Goal: Task Accomplishment & Management: Use online tool/utility

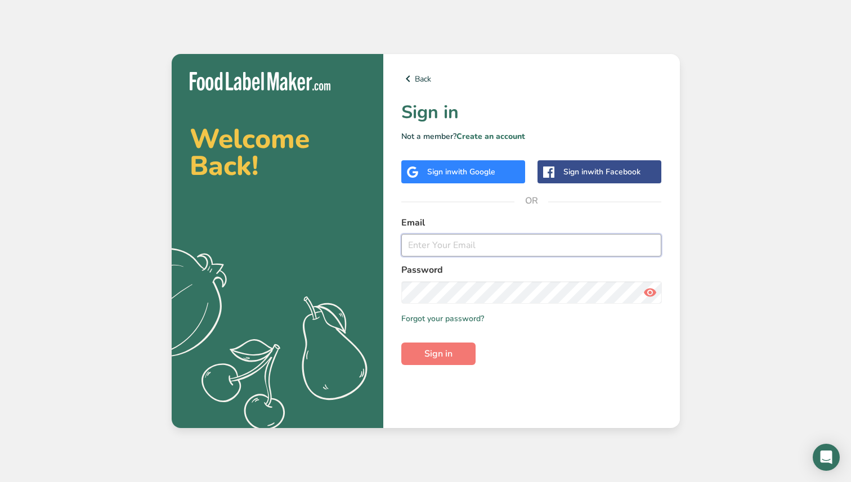
click at [496, 239] on input "email" at bounding box center [531, 245] width 261 height 23
click at [0, 482] on com-1password-button at bounding box center [0, 482] width 0 height 0
click at [576, 250] on input "email" at bounding box center [531, 245] width 261 height 23
click at [0, 482] on com-1password-button at bounding box center [0, 482] width 0 height 0
click at [494, 171] on span "with Google" at bounding box center [473, 172] width 44 height 11
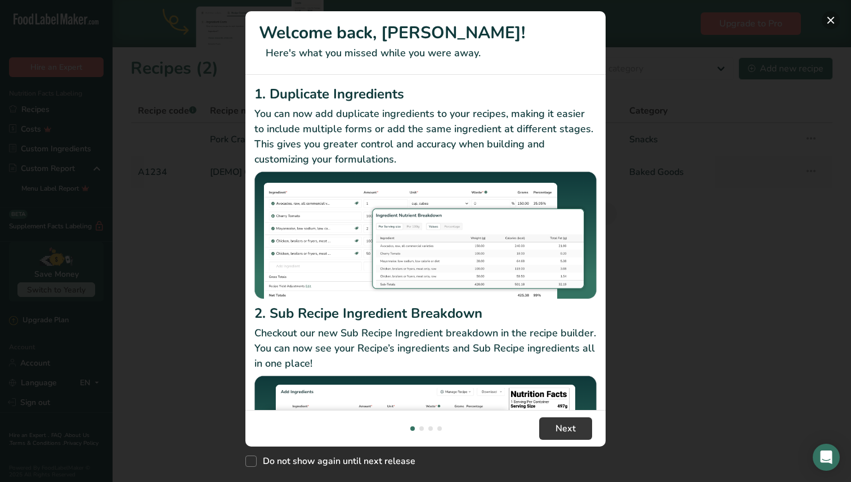
click at [829, 26] on button "New Features" at bounding box center [831, 20] width 18 height 18
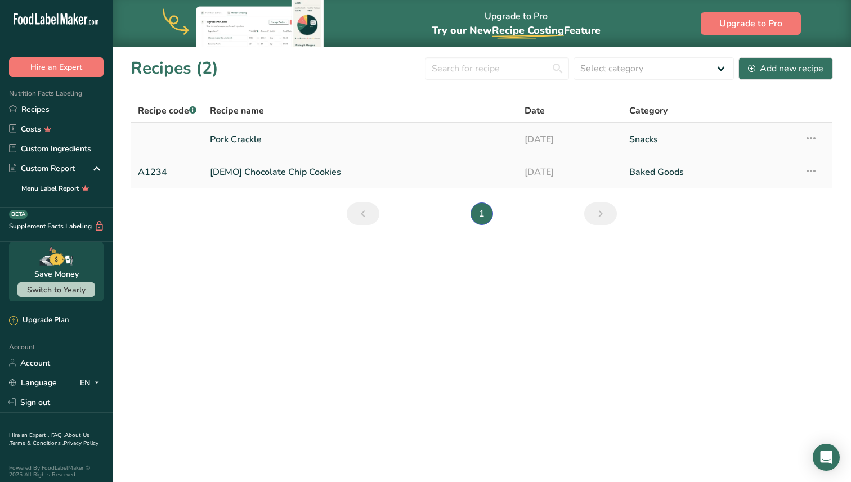
click at [243, 138] on link "Pork Crackle" at bounding box center [360, 140] width 301 height 24
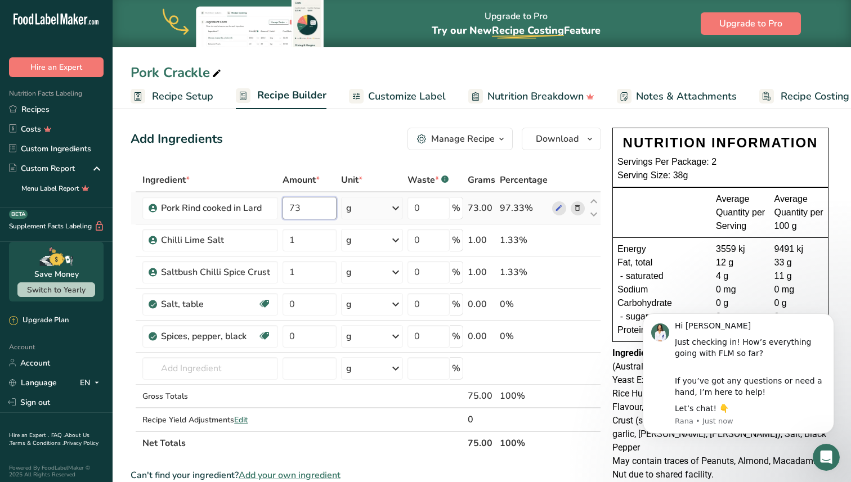
click at [300, 203] on input "73" at bounding box center [310, 208] width 54 height 23
click at [292, 205] on input "73" at bounding box center [310, 208] width 54 height 23
type input "60"
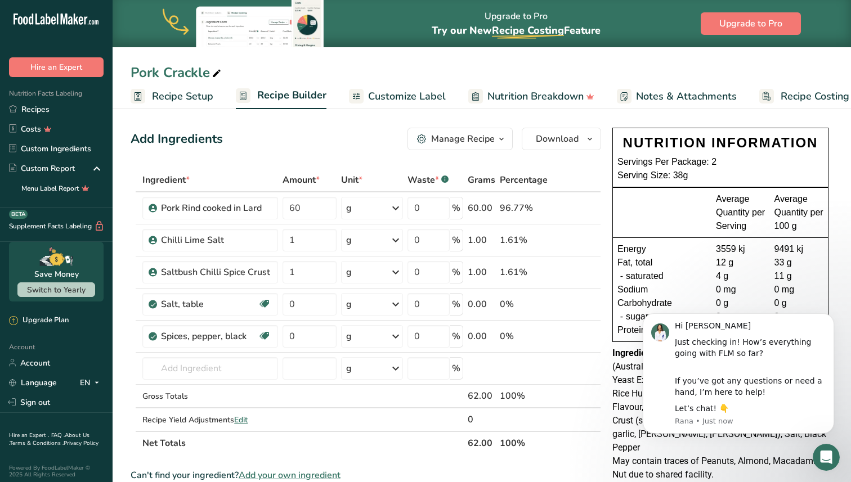
click at [343, 127] on div "Add Ingredients Manage Recipe Delete Recipe Duplicate Recipe Scale Recipe Save …" at bounding box center [369, 468] width 477 height 690
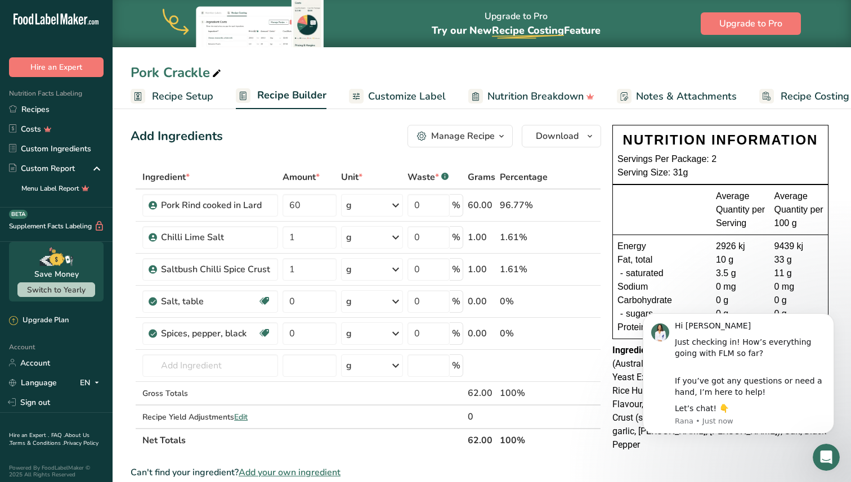
scroll to position [3, 0]
click at [315, 240] on input "1" at bounding box center [310, 237] width 54 height 23
click at [289, 239] on input "1" at bounding box center [310, 237] width 54 height 23
click at [306, 244] on input "0.1" at bounding box center [310, 237] width 54 height 23
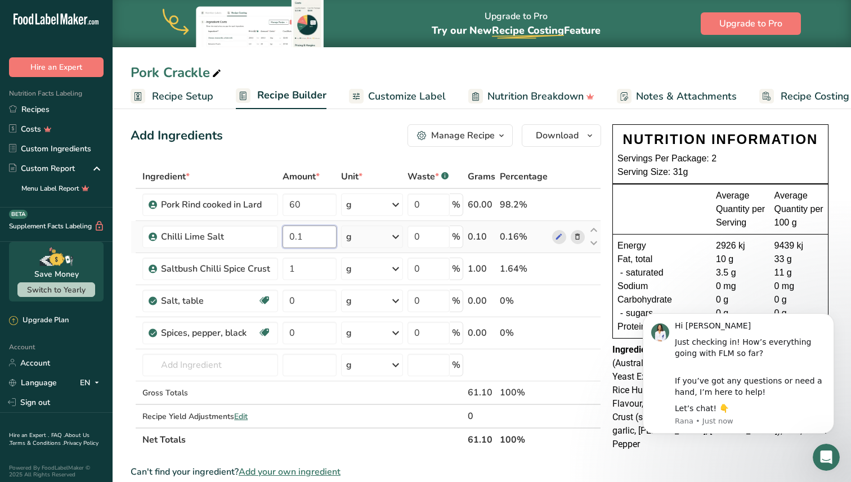
click at [306, 244] on input "0.1" at bounding box center [310, 237] width 54 height 23
type input "0.1"
click at [308, 257] on div "Ingredient * Amount * Unit * Waste * .a-a{fill:#347362;}.b-a{fill:#fff;} Grams …" at bounding box center [366, 308] width 471 height 287
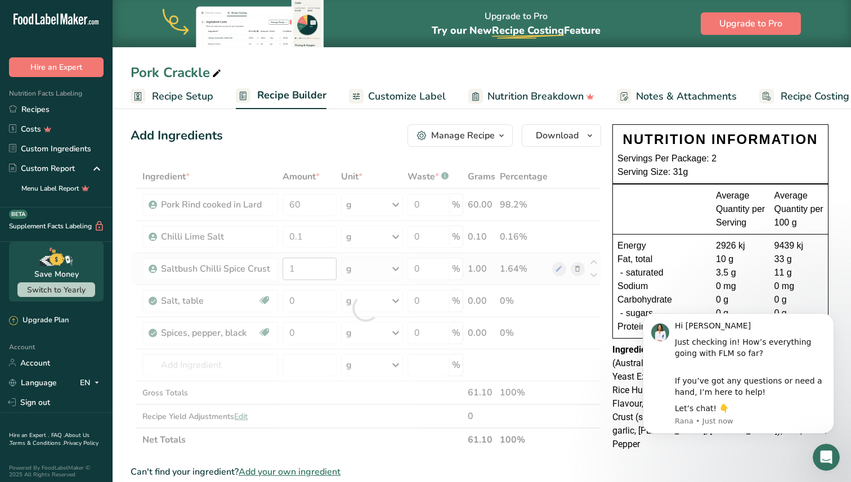
click at [308, 257] on div at bounding box center [366, 308] width 471 height 287
click at [308, 269] on input "1" at bounding box center [310, 269] width 54 height 23
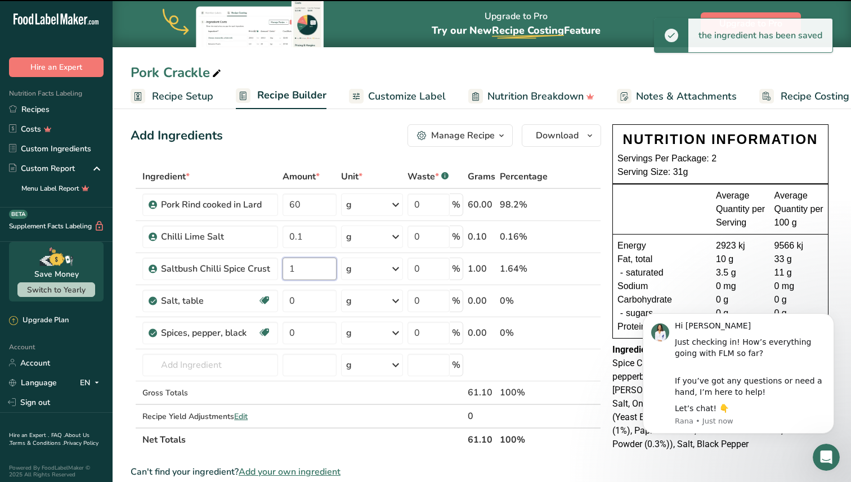
click at [308, 269] on input "1" at bounding box center [310, 269] width 54 height 23
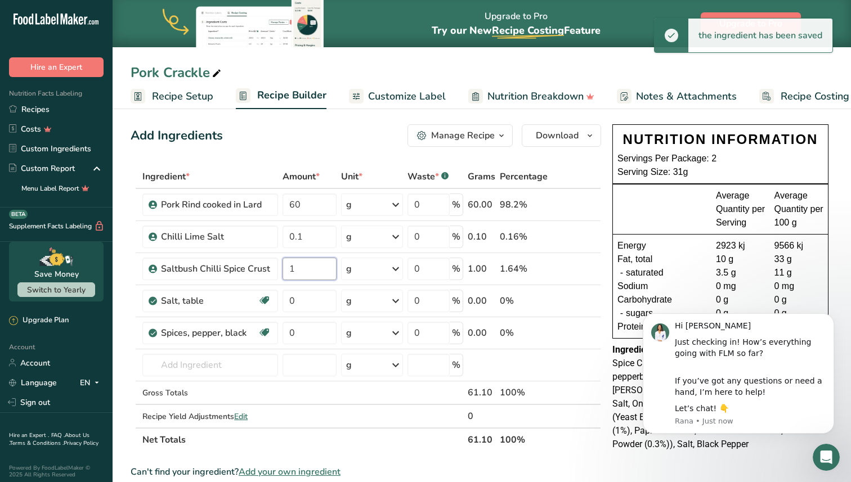
click at [308, 269] on input "1" at bounding box center [310, 269] width 54 height 23
paste input "0."
type input "0.1"
click at [309, 305] on div "Ingredient * Amount * Unit * Waste * .a-a{fill:#347362;}.b-a{fill:#fff;} Grams …" at bounding box center [366, 308] width 471 height 287
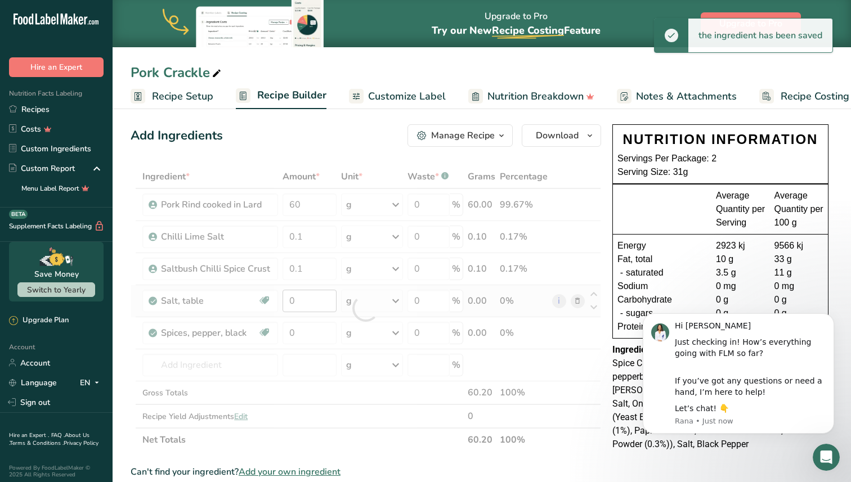
click at [309, 305] on div at bounding box center [366, 308] width 471 height 287
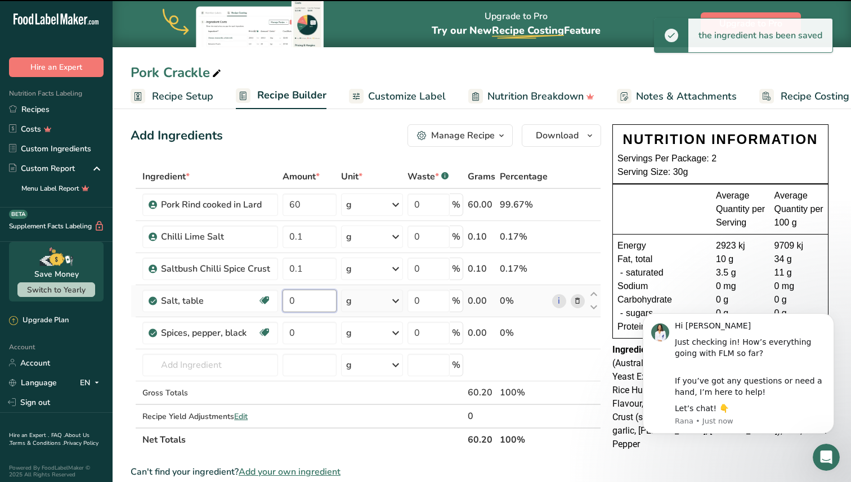
click at [309, 305] on input "0" at bounding box center [310, 301] width 54 height 23
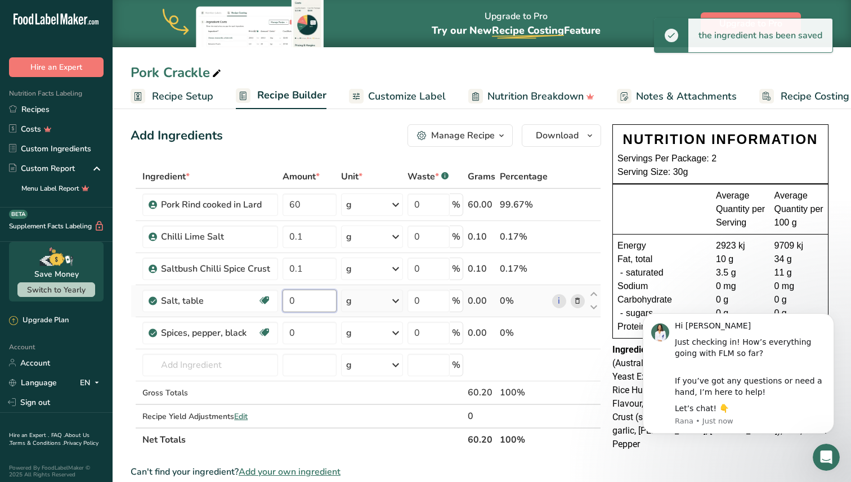
click at [309, 305] on input "0" at bounding box center [310, 301] width 54 height 23
paste input ".1"
type input "0.1"
click at [308, 328] on div "Ingredient * Amount * Unit * Waste * .a-a{fill:#347362;}.b-a{fill:#fff;} Grams …" at bounding box center [366, 308] width 471 height 287
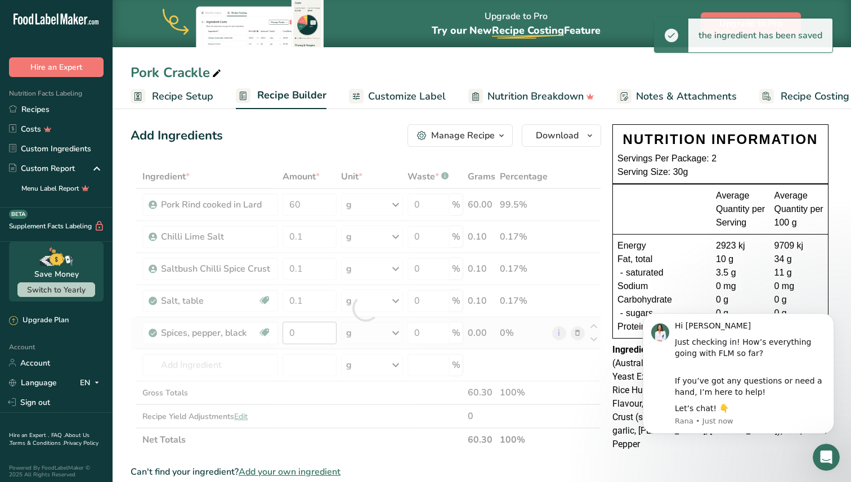
click at [308, 328] on div at bounding box center [366, 308] width 471 height 287
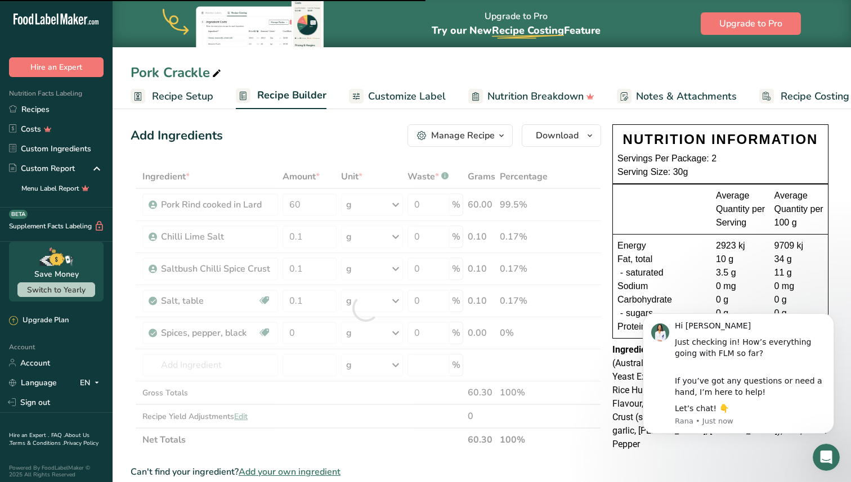
click at [307, 332] on div at bounding box center [366, 308] width 471 height 287
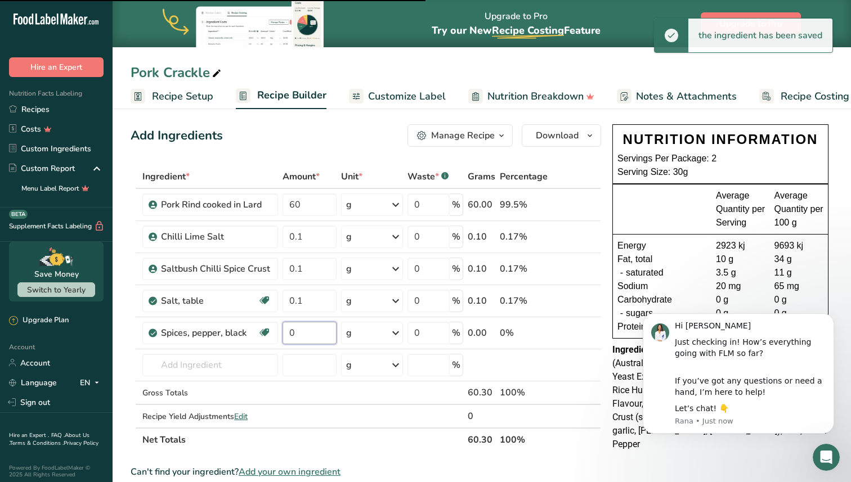
click at [307, 332] on input "0" at bounding box center [310, 333] width 54 height 23
paste input ".1"
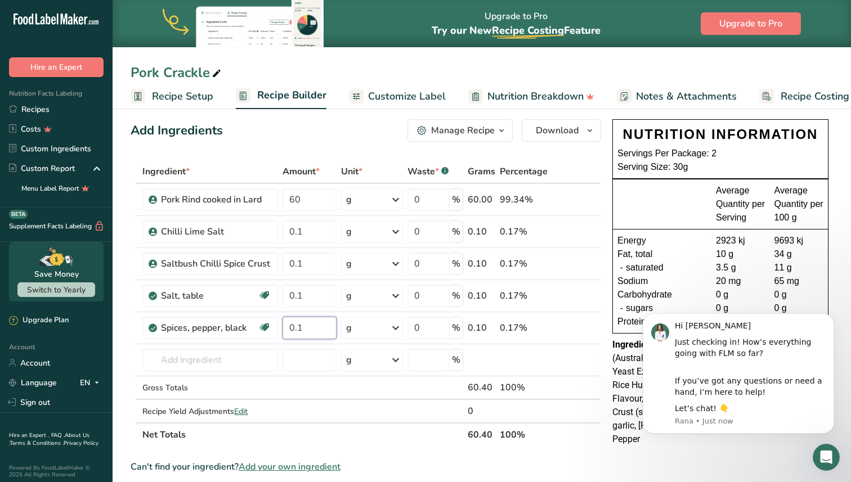
scroll to position [0, 0]
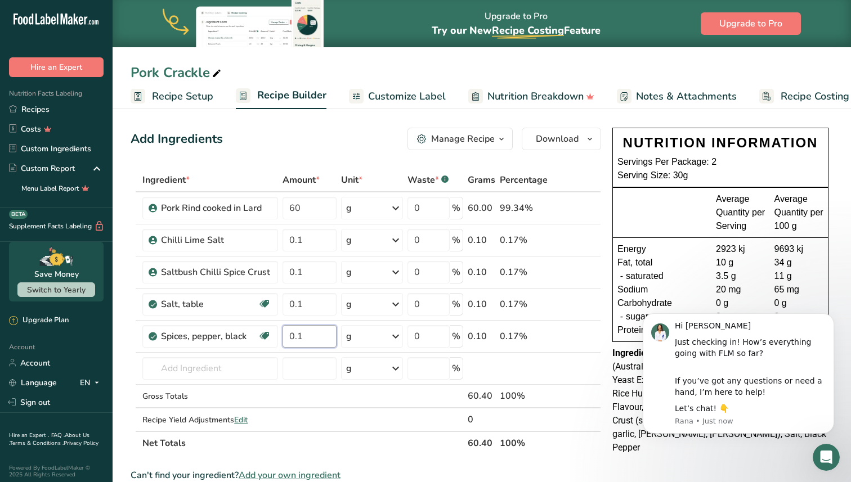
type input "0.1"
click at [713, 164] on div "Servings Per Package: 2" at bounding box center [720, 162] width 206 height 14
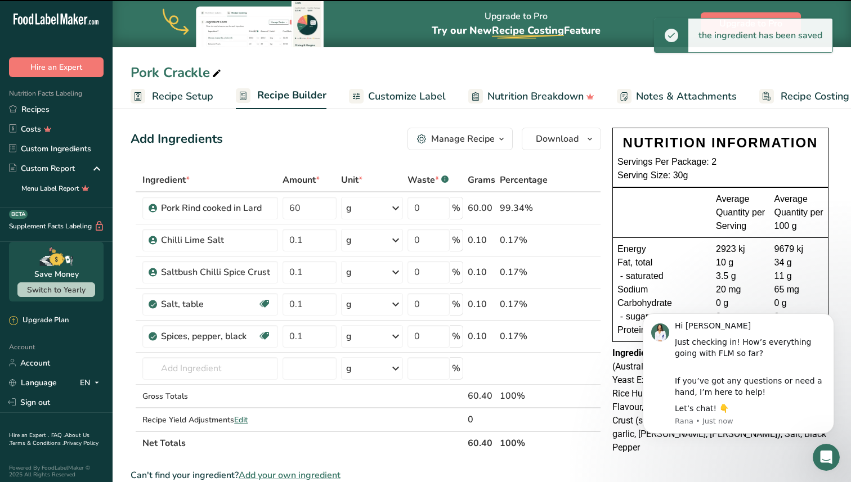
click at [471, 138] on div "Manage Recipe" at bounding box center [463, 139] width 64 height 14
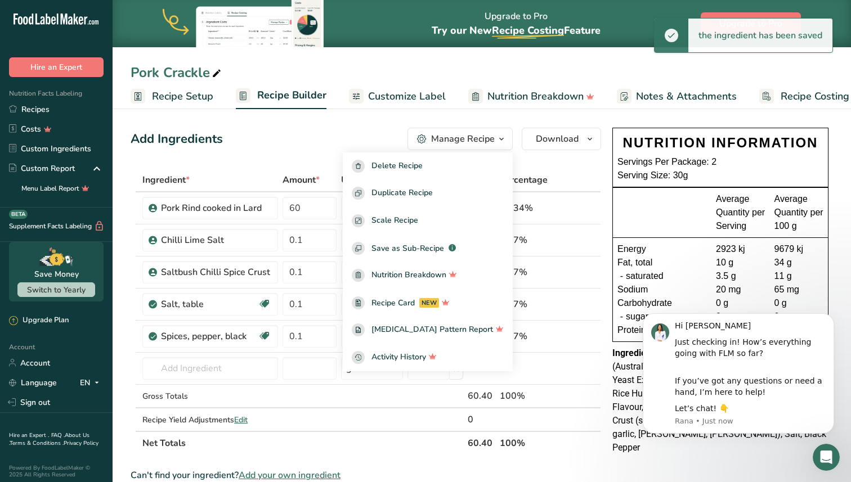
click at [158, 92] on span "Recipe Setup" at bounding box center [182, 96] width 61 height 15
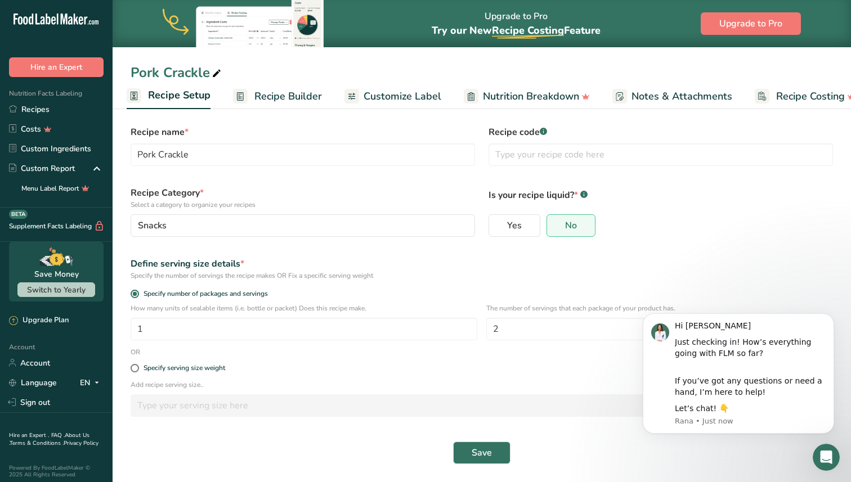
scroll to position [9, 0]
click at [508, 329] on input "2" at bounding box center [659, 329] width 347 height 23
type input "2"
type input "1"
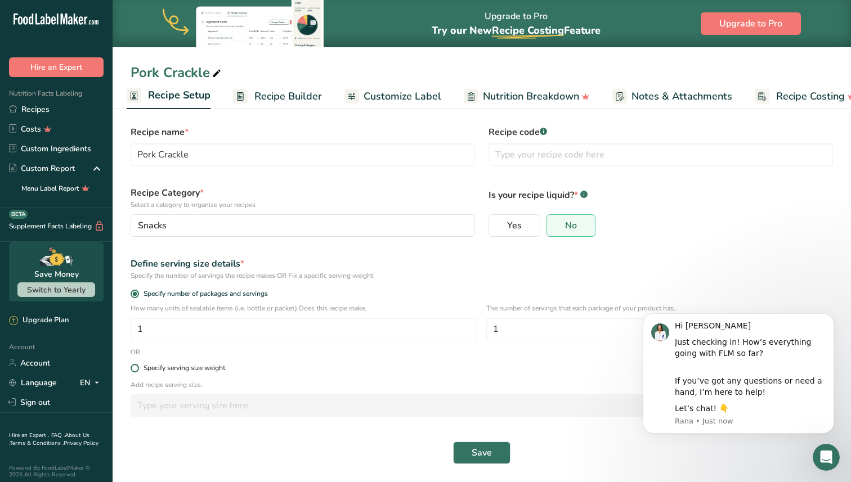
click at [162, 368] on div "Specify serving size weight" at bounding box center [185, 368] width 82 height 8
click at [138, 368] on input "Specify serving size weight" at bounding box center [134, 368] width 7 height 7
radio input "true"
radio input "false"
click at [162, 368] on div "Specify serving size weight" at bounding box center [185, 368] width 82 height 8
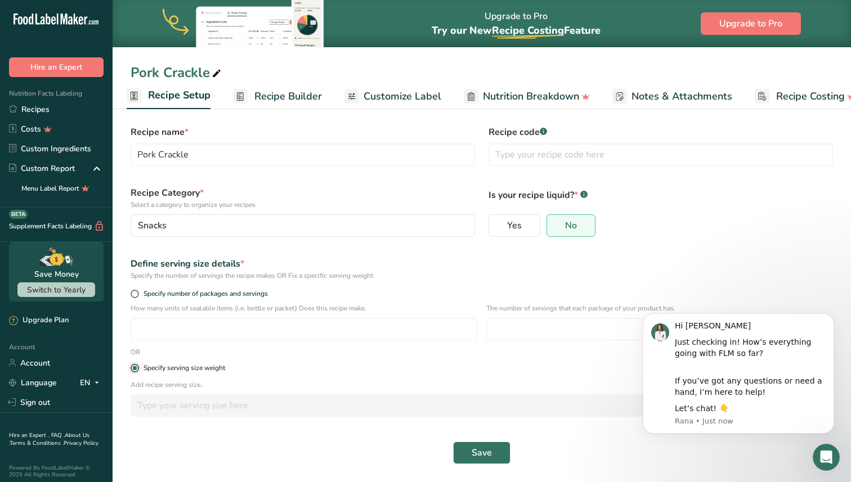
click at [138, 368] on input "Specify serving size weight" at bounding box center [134, 368] width 7 height 7
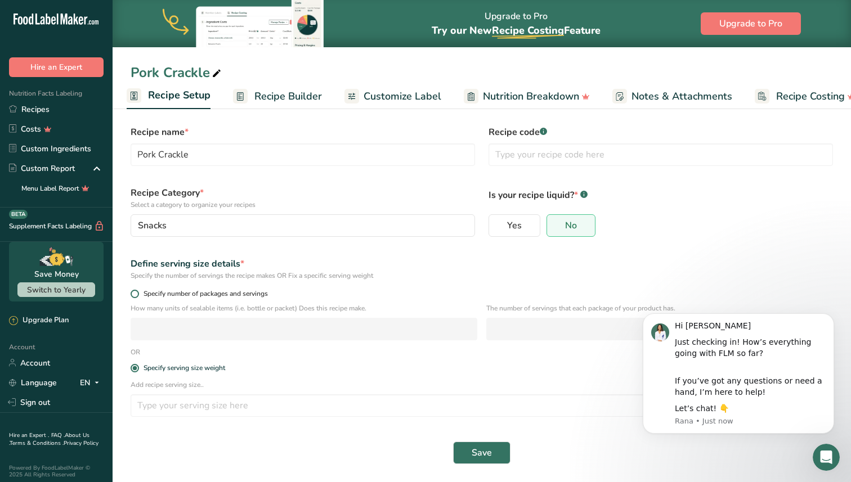
click at [149, 291] on span "Specify number of packages and servings" at bounding box center [203, 294] width 129 height 8
click at [138, 291] on input "Specify number of packages and servings" at bounding box center [134, 293] width 7 height 7
radio input "true"
radio input "false"
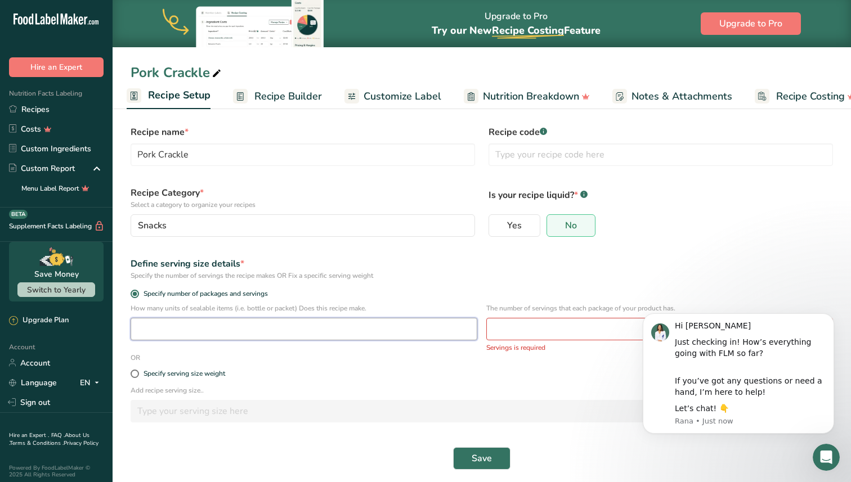
click at [390, 325] on input "number" at bounding box center [304, 329] width 347 height 23
type input "1"
click at [539, 328] on input "number" at bounding box center [659, 329] width 347 height 23
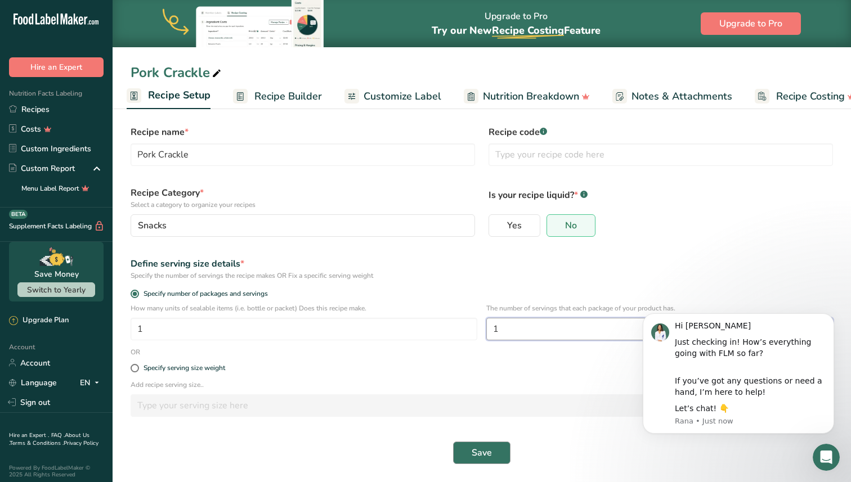
type input "1"
click at [480, 451] on span "Save" at bounding box center [482, 453] width 20 height 14
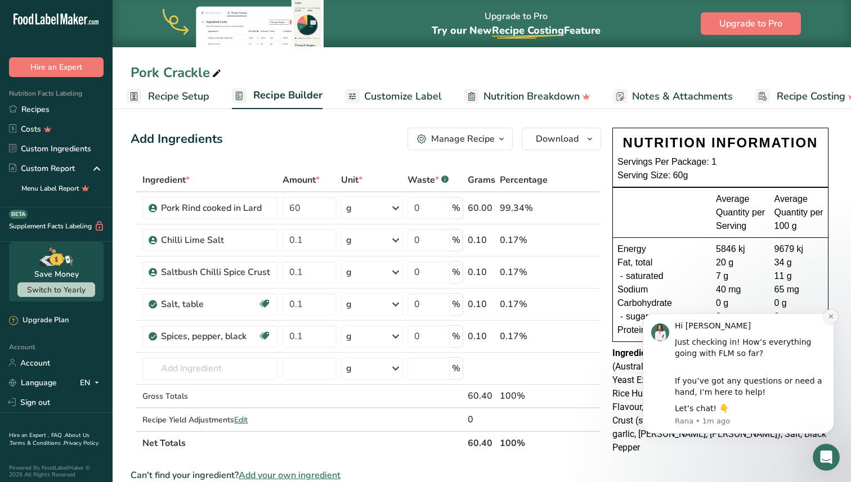
click at [829, 318] on icon "Dismiss notification" at bounding box center [831, 317] width 4 height 4
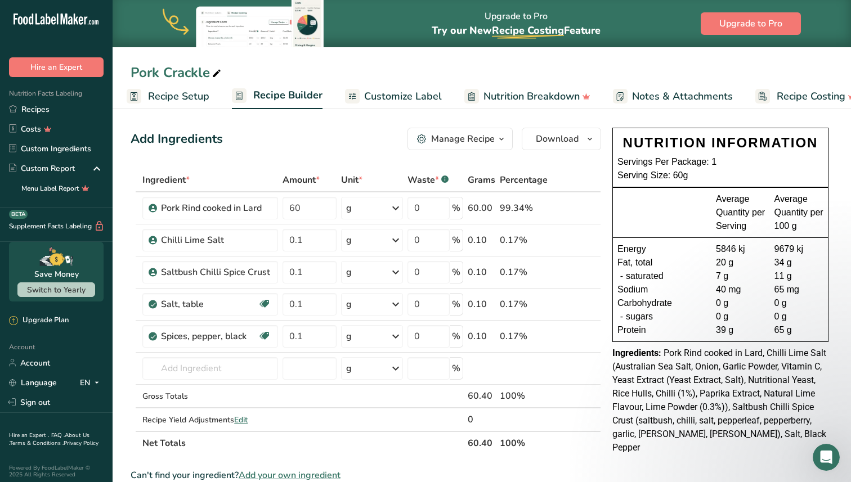
scroll to position [1, 0]
click at [553, 140] on span "Download" at bounding box center [557, 138] width 43 height 14
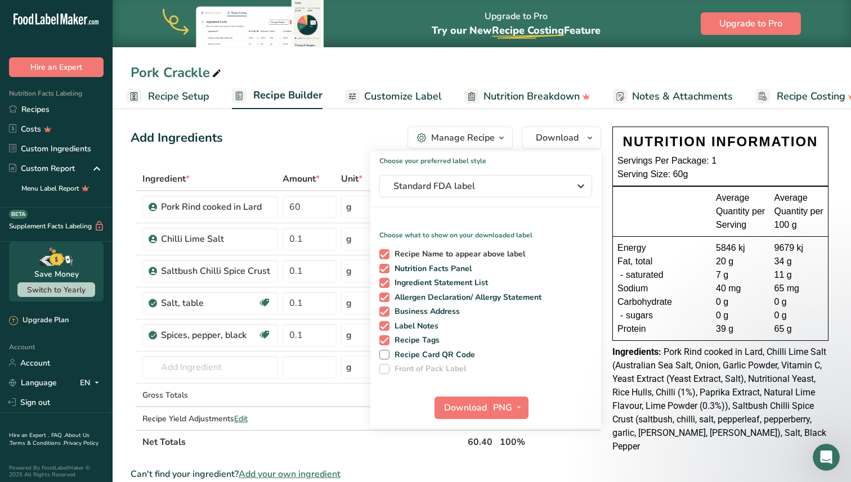
click at [432, 252] on span "Recipe Name to appear above label" at bounding box center [458, 254] width 136 height 10
click at [387, 252] on input "Recipe Name to appear above label" at bounding box center [382, 253] width 7 height 7
checkbox input "false"
click at [431, 269] on span "Nutrition Facts Panel" at bounding box center [431, 269] width 83 height 10
click at [387, 269] on input "Nutrition Facts Panel" at bounding box center [382, 268] width 7 height 7
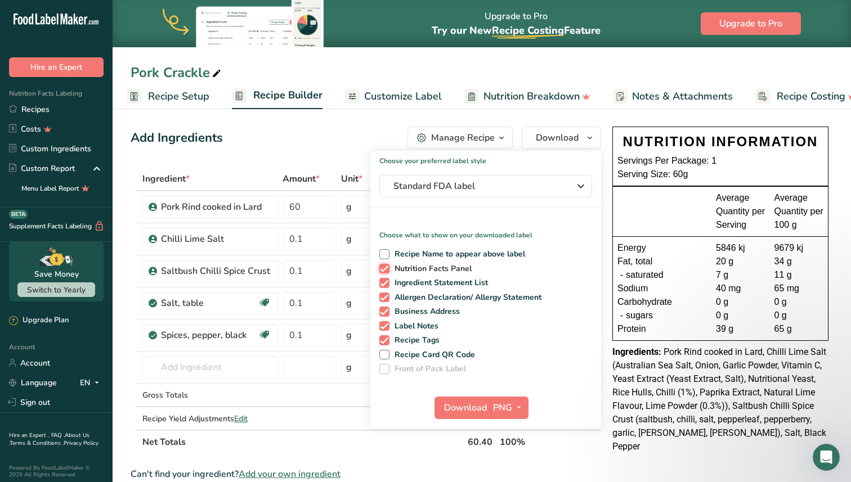
checkbox input "false"
click at [435, 283] on span "Ingredient Statement List" at bounding box center [439, 283] width 99 height 10
click at [387, 283] on input "Ingredient Statement List" at bounding box center [382, 282] width 7 height 7
checkbox input "false"
click at [435, 299] on span "Allergen Declaration/ Allergy Statement" at bounding box center [466, 298] width 153 height 10
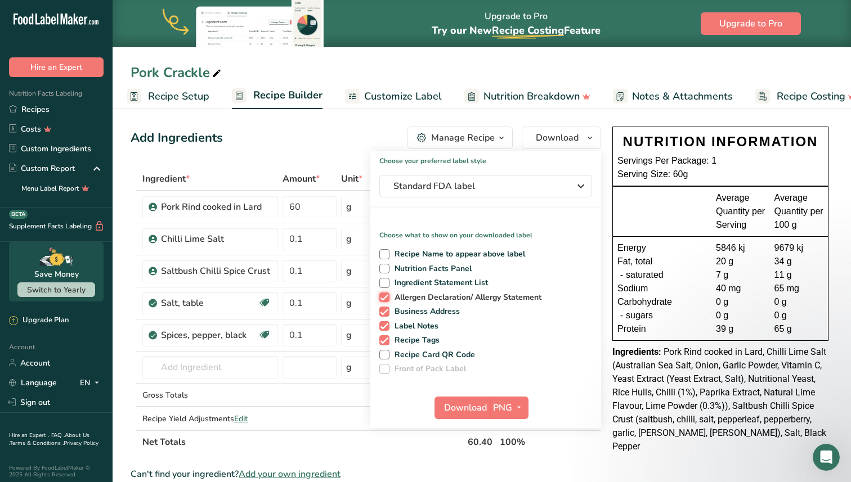
click at [387, 299] on input "Allergen Declaration/ Allergy Statement" at bounding box center [382, 297] width 7 height 7
checkbox input "false"
click at [431, 311] on span "Business Address" at bounding box center [425, 312] width 71 height 10
click at [387, 311] on input "Business Address" at bounding box center [382, 311] width 7 height 7
checkbox input "false"
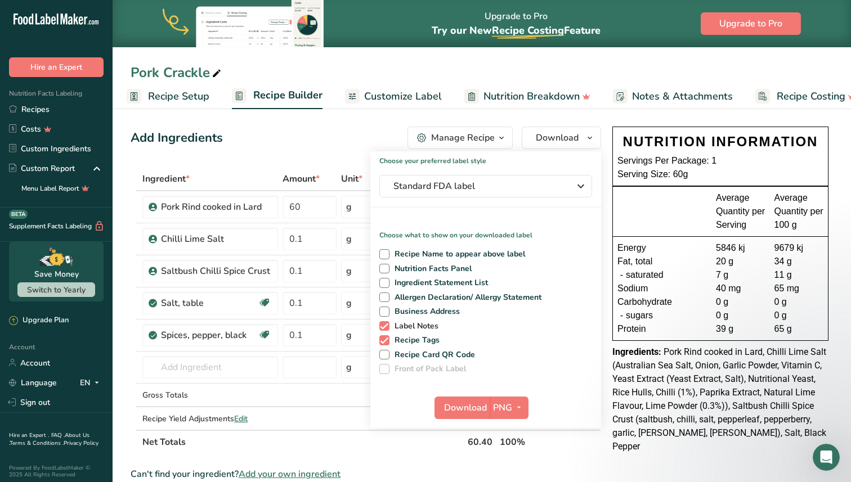
click at [427, 328] on span "Label Notes" at bounding box center [415, 326] width 50 height 10
click at [387, 328] on input "Label Notes" at bounding box center [382, 326] width 7 height 7
checkbox input "false"
click at [425, 342] on span "Recipe Tags" at bounding box center [415, 340] width 51 height 10
click at [387, 342] on input "Recipe Tags" at bounding box center [382, 340] width 7 height 7
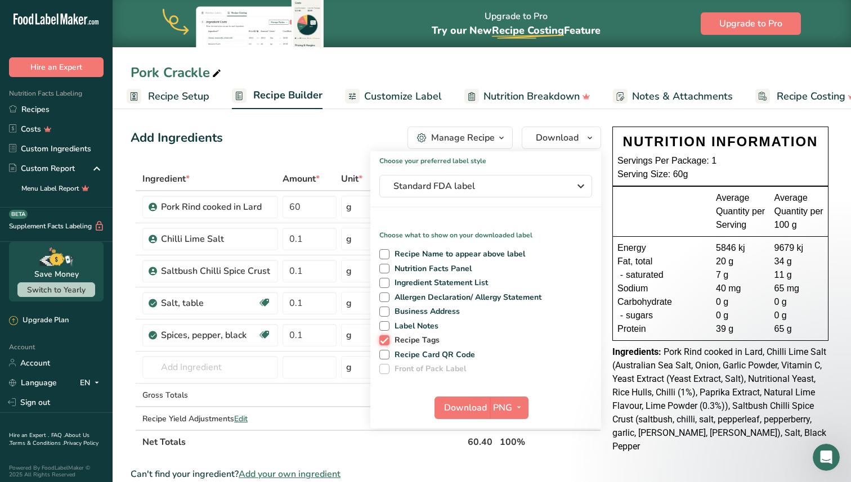
checkbox input "false"
click at [411, 271] on span "Nutrition Facts Panel" at bounding box center [431, 269] width 83 height 10
click at [387, 271] on input "Nutrition Facts Panel" at bounding box center [382, 268] width 7 height 7
checkbox input "true"
click at [464, 191] on span "Standard FDA label" at bounding box center [477, 187] width 169 height 14
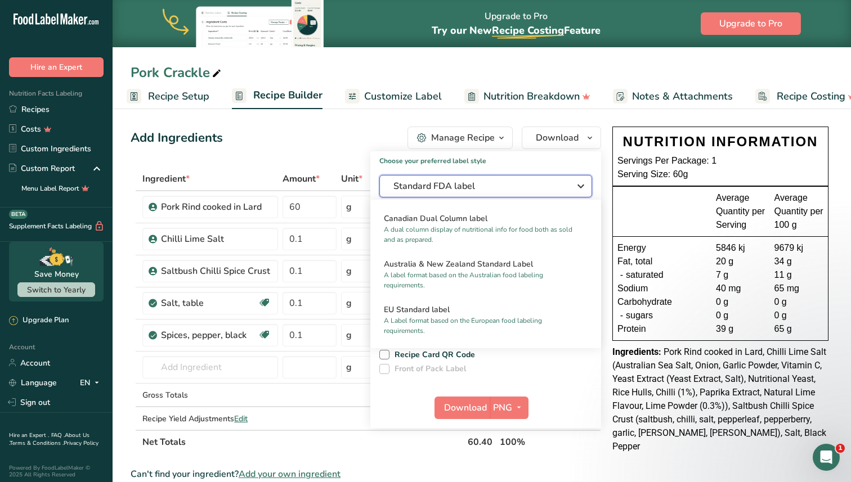
scroll to position [504, 0]
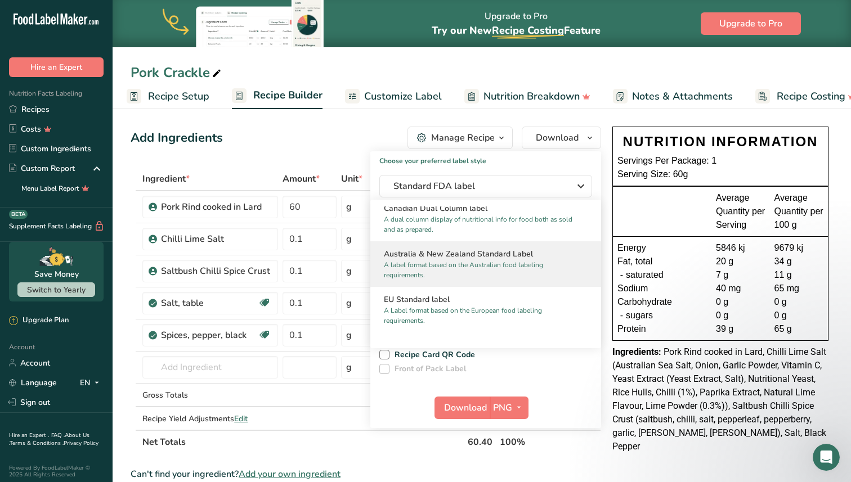
click at [469, 263] on p "A label format based on the Australian food labeling requirements." at bounding box center [481, 270] width 194 height 20
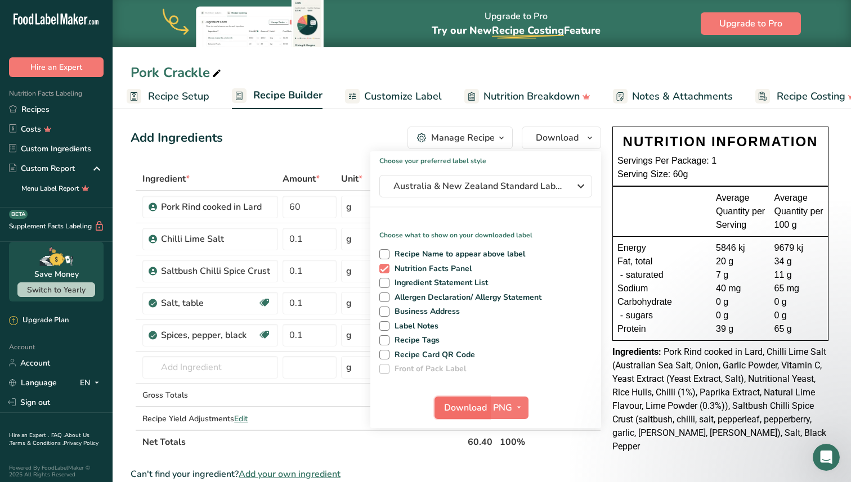
click at [477, 413] on span "Download" at bounding box center [465, 408] width 43 height 14
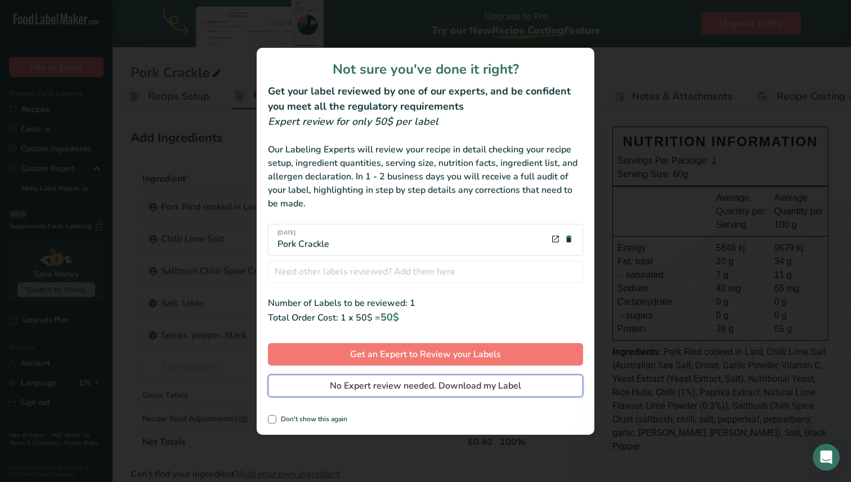
click at [427, 387] on span "No Expert review needed. Download my Label" at bounding box center [425, 386] width 191 height 14
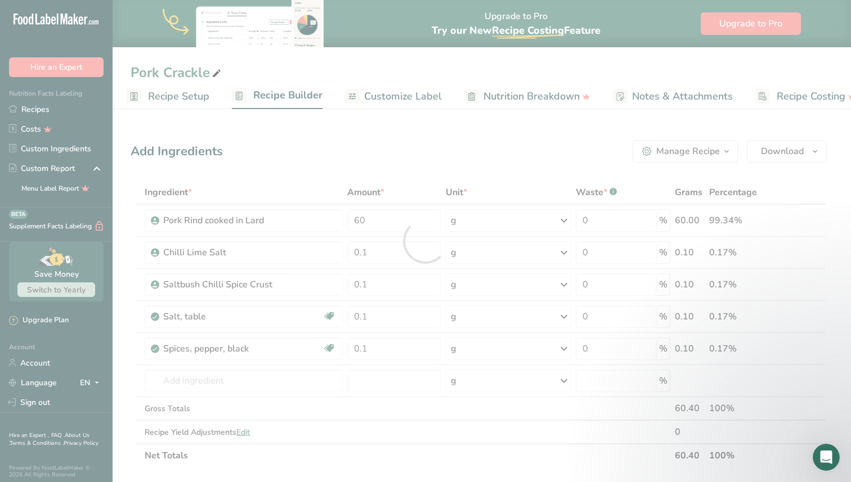
scroll to position [0, 0]
